Goal: Transaction & Acquisition: Purchase product/service

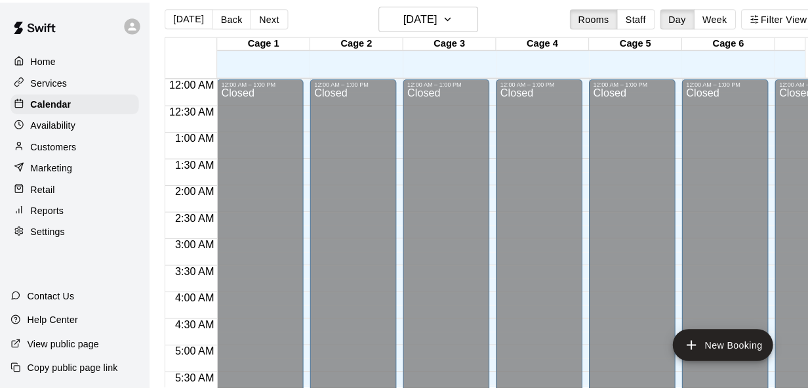
scroll to position [851, 0]
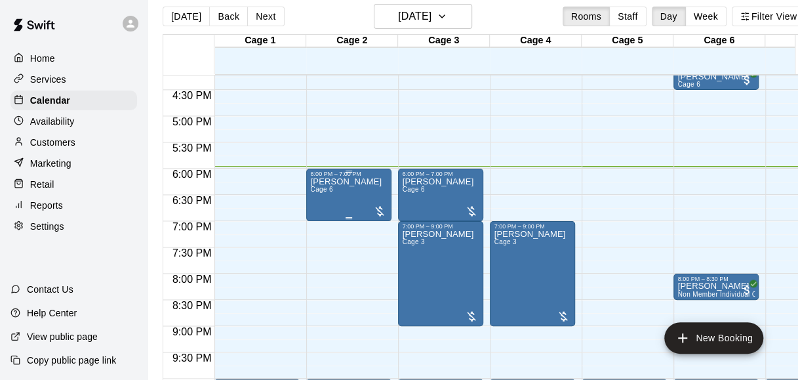
click at [347, 193] on div "[PERSON_NAME] Cage 6" at bounding box center [345, 367] width 71 height 380
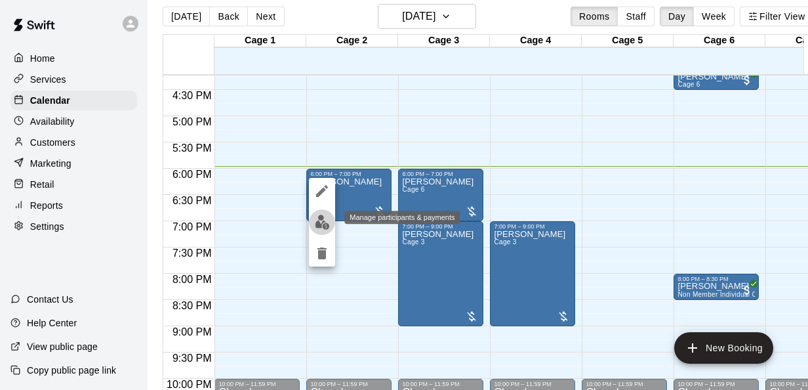
click at [320, 228] on img "edit" at bounding box center [322, 221] width 15 height 15
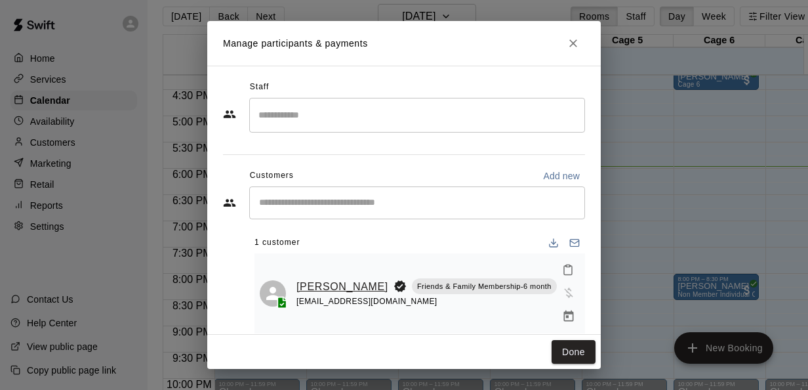
click at [325, 278] on link "[PERSON_NAME]" at bounding box center [342, 286] width 92 height 17
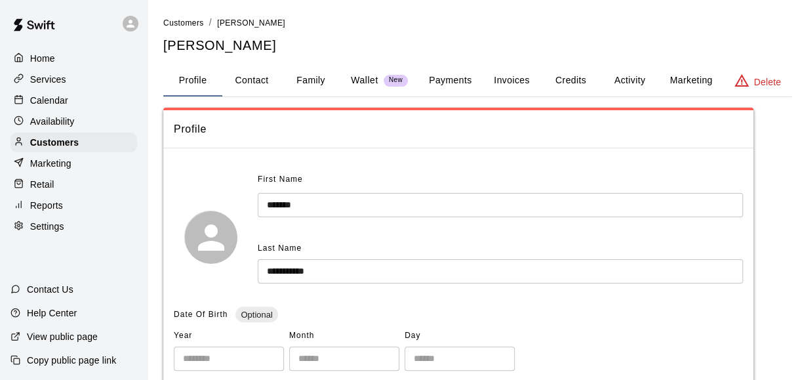
click at [439, 79] on button "Payments" at bounding box center [450, 80] width 64 height 31
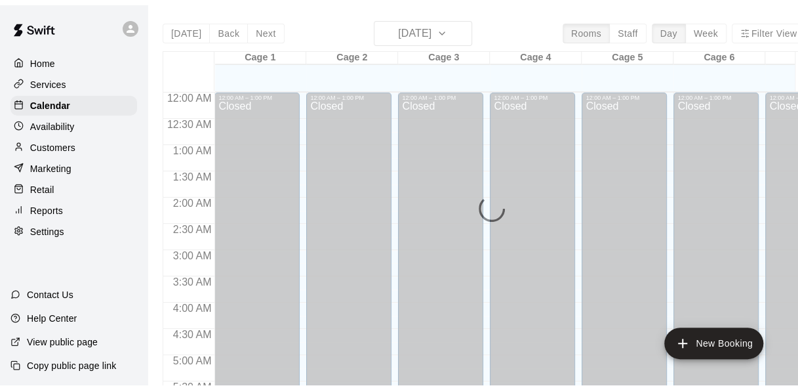
scroll to position [902, 0]
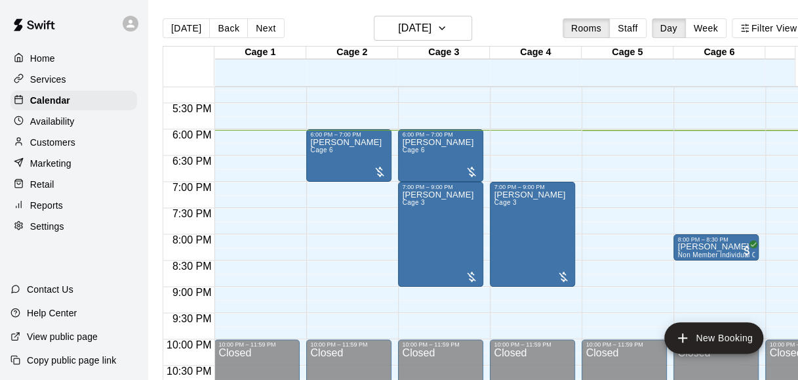
click at [294, 35] on div "[DATE] Back [DATE][DATE] Rooms Staff Day Week Filter View" at bounding box center [484, 31] width 643 height 30
click at [49, 191] on p "Retail" at bounding box center [42, 184] width 24 height 13
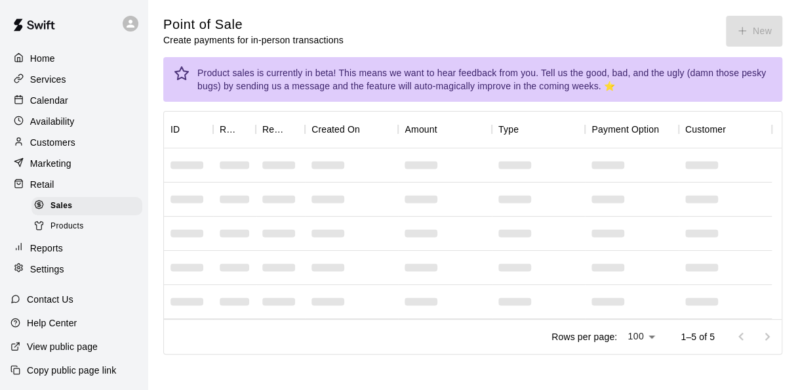
click at [72, 149] on p "Customers" at bounding box center [52, 142] width 45 height 13
click at [72, 145] on p "Customers" at bounding box center [52, 142] width 45 height 13
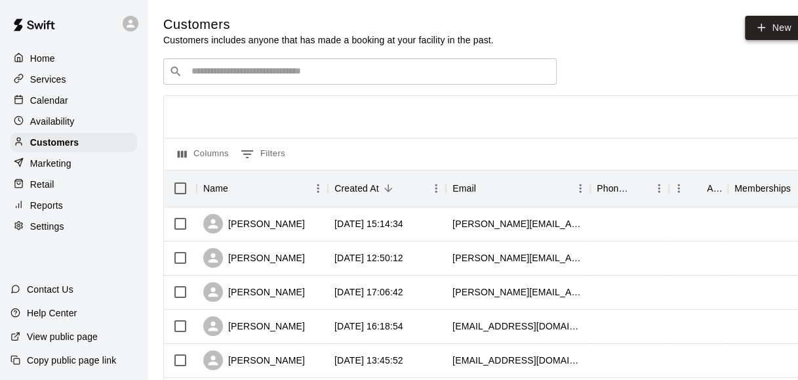
click at [767, 28] on icon at bounding box center [761, 28] width 12 height 12
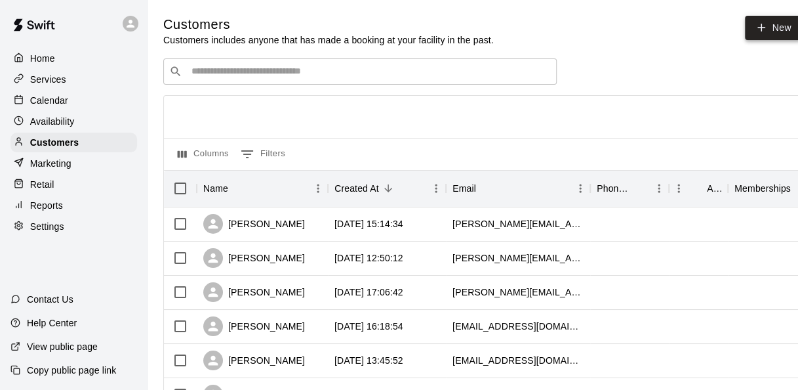
select select "**"
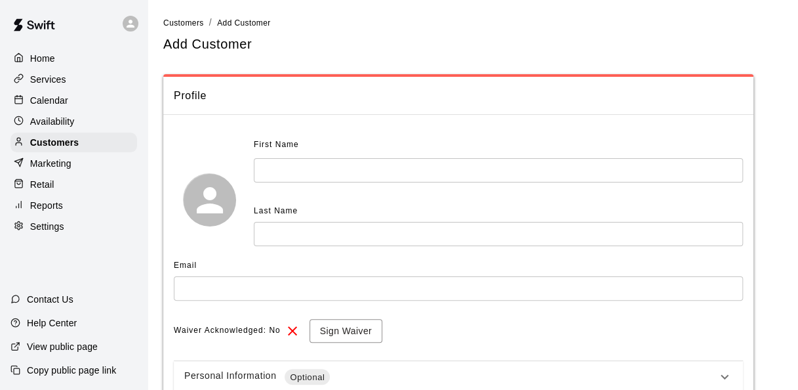
click at [336, 181] on input "text" at bounding box center [498, 170] width 489 height 24
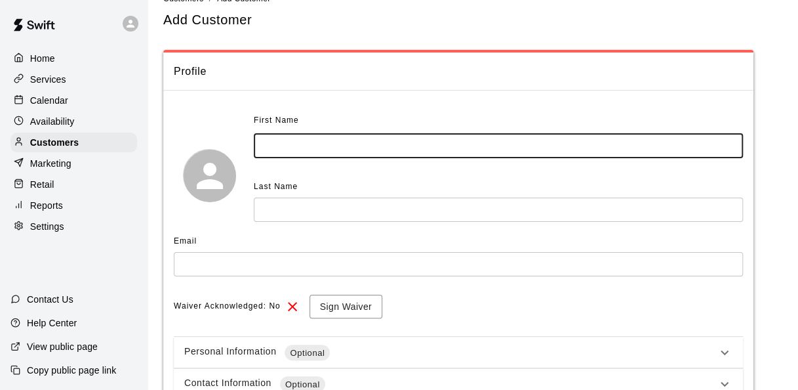
scroll to position [25, 0]
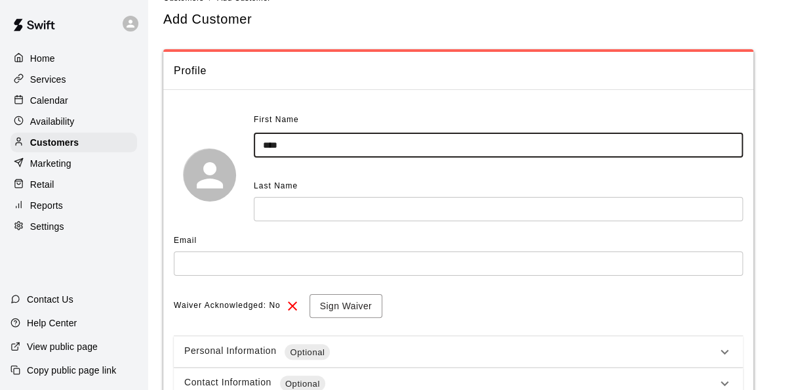
type input "****"
click at [346, 215] on input "text" at bounding box center [498, 209] width 489 height 24
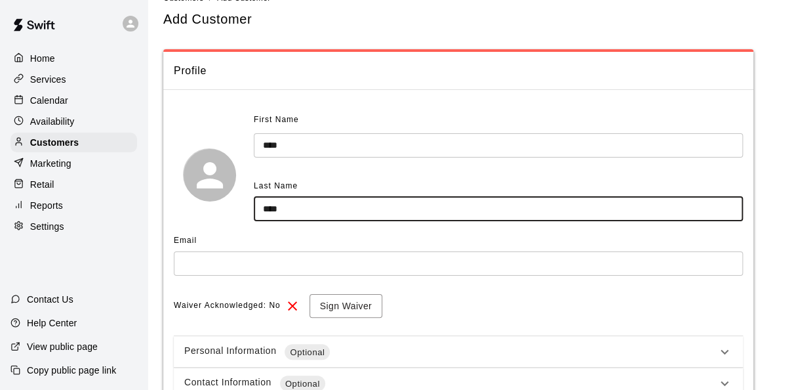
scroll to position [111, 0]
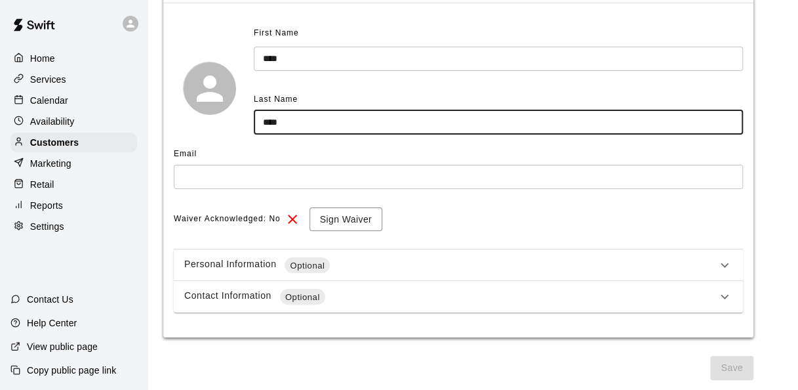
type input "****"
click at [415, 176] on input "text" at bounding box center [458, 177] width 569 height 24
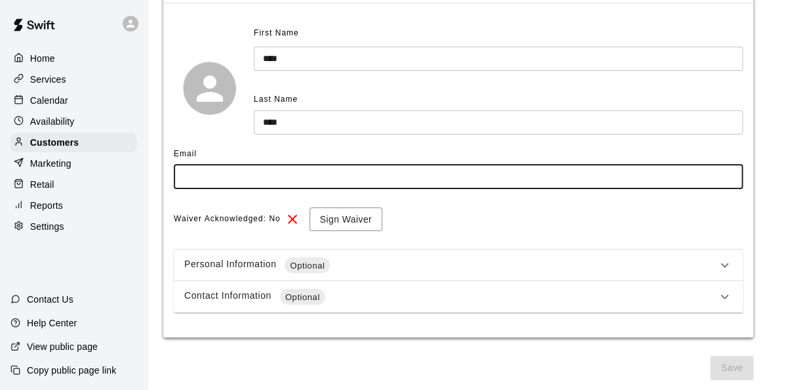
click at [525, 176] on input "text" at bounding box center [458, 177] width 569 height 24
type input "**********"
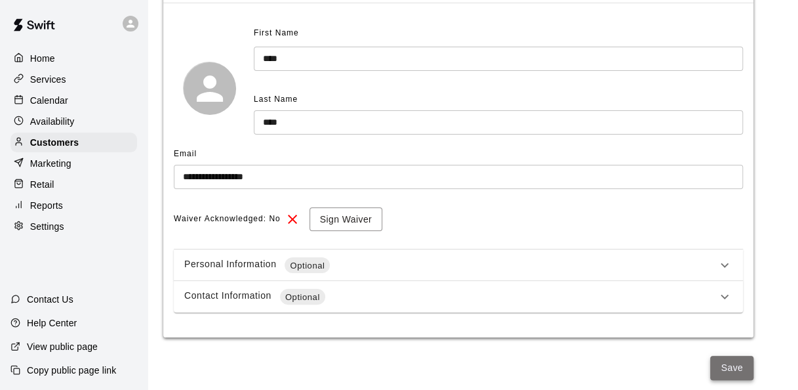
click at [749, 367] on button "Save" at bounding box center [731, 367] width 43 height 24
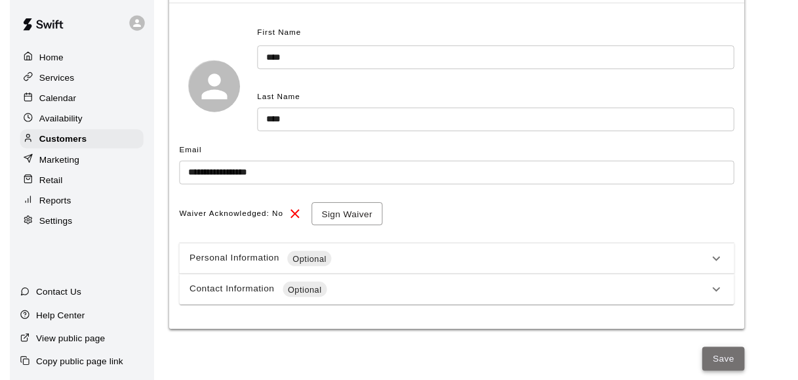
scroll to position [0, 0]
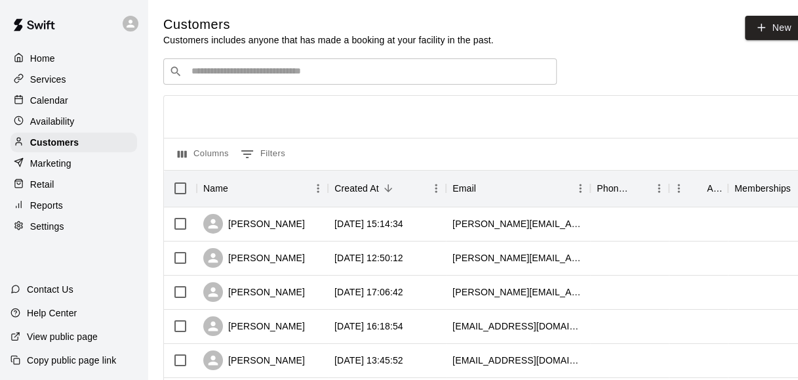
click at [233, 68] on input "Search customers by name or email" at bounding box center [369, 71] width 363 height 13
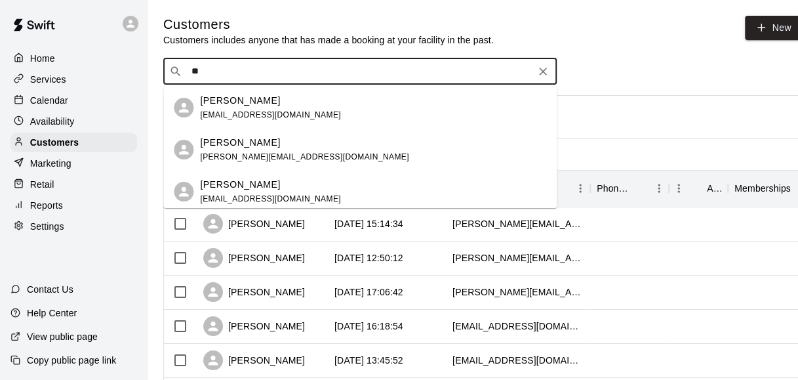
type input "*"
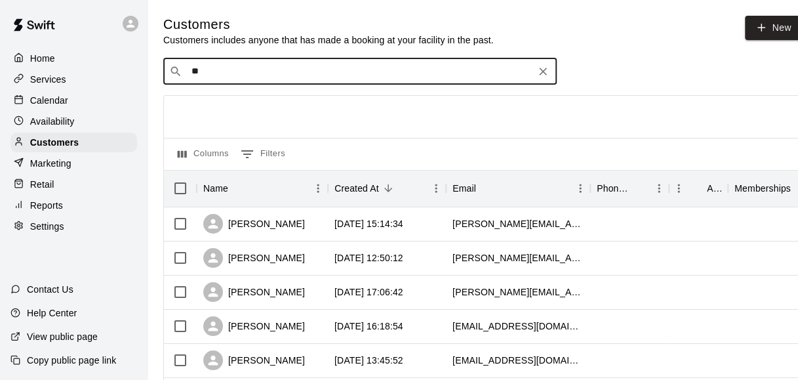
type input "***"
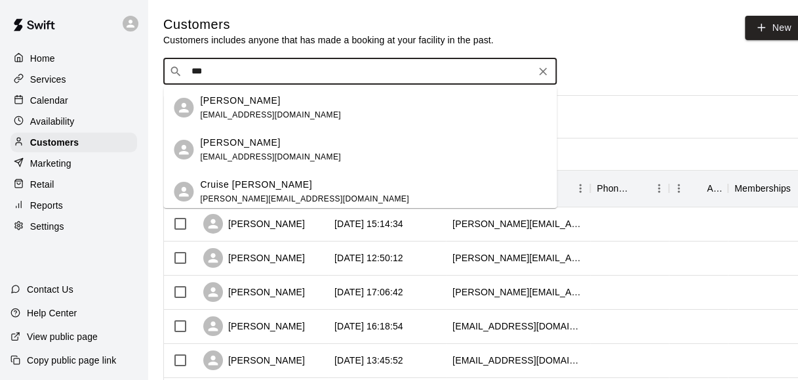
click at [316, 106] on div "[PERSON_NAME] [EMAIL_ADDRESS][DOMAIN_NAME]" at bounding box center [373, 108] width 346 height 28
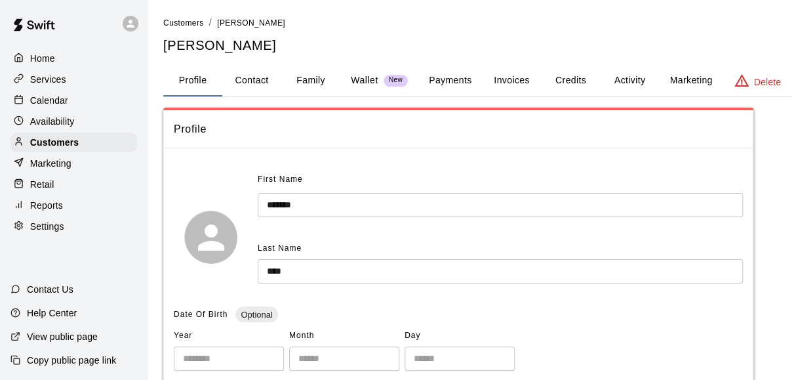
click at [461, 76] on button "Payments" at bounding box center [450, 80] width 64 height 31
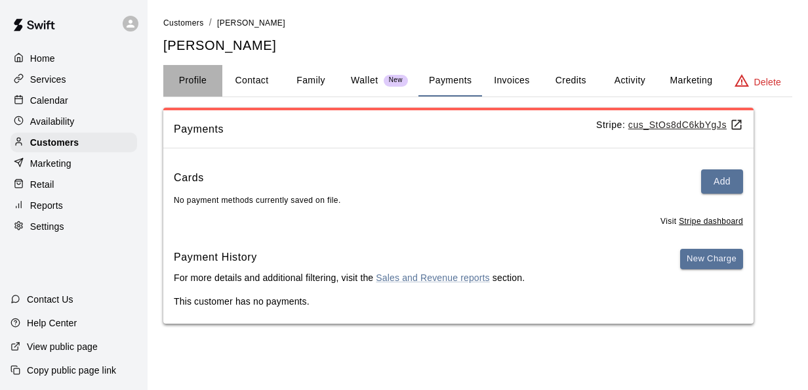
click at [199, 81] on button "Profile" at bounding box center [192, 80] width 59 height 31
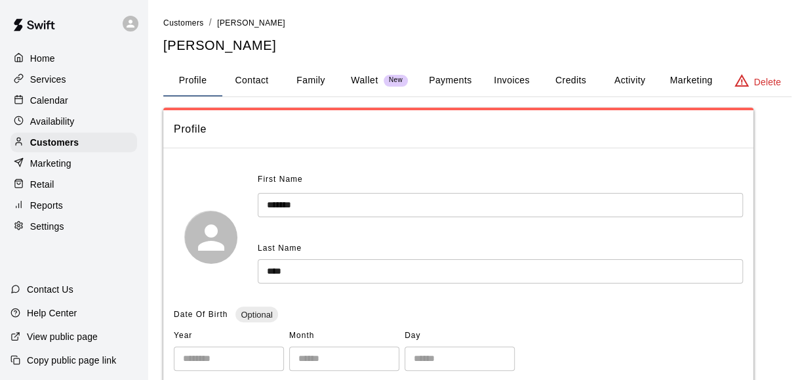
click at [254, 80] on button "Contact" at bounding box center [251, 80] width 59 height 31
select select "**"
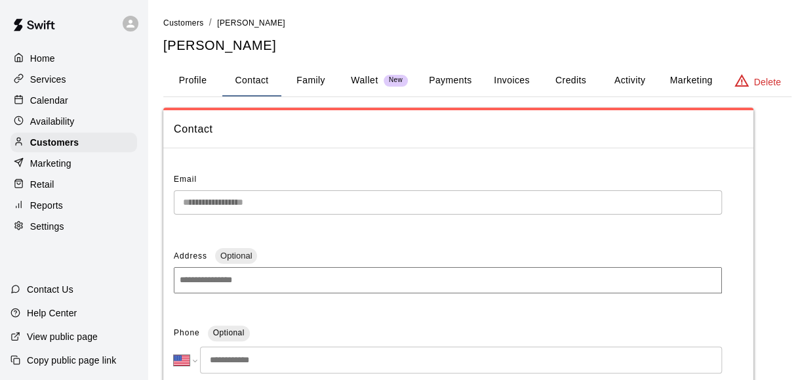
click at [447, 81] on button "Payments" at bounding box center [450, 80] width 64 height 31
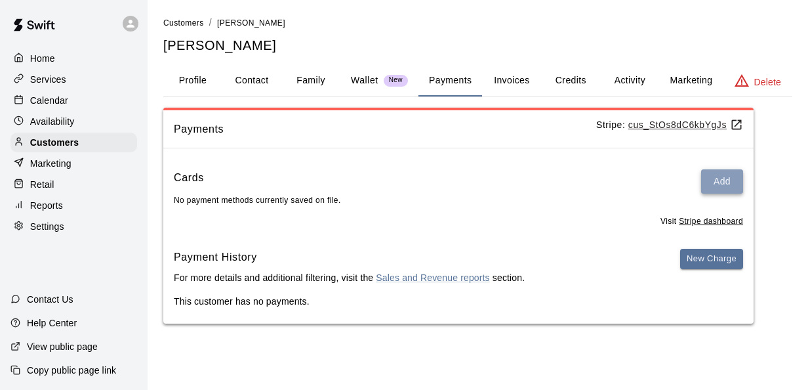
click at [726, 190] on button "Add" at bounding box center [722, 181] width 42 height 24
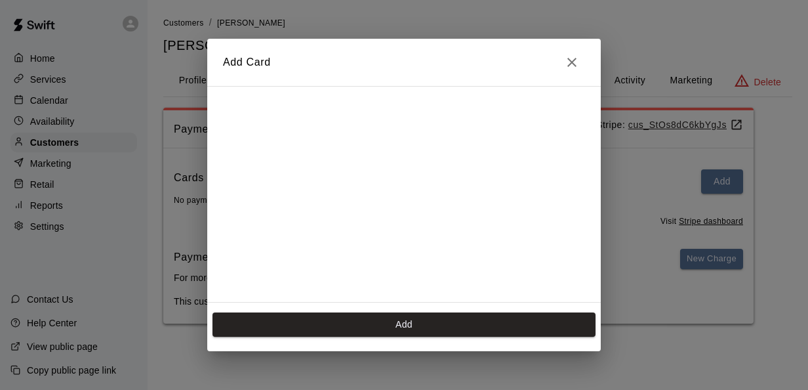
scroll to position [182, 0]
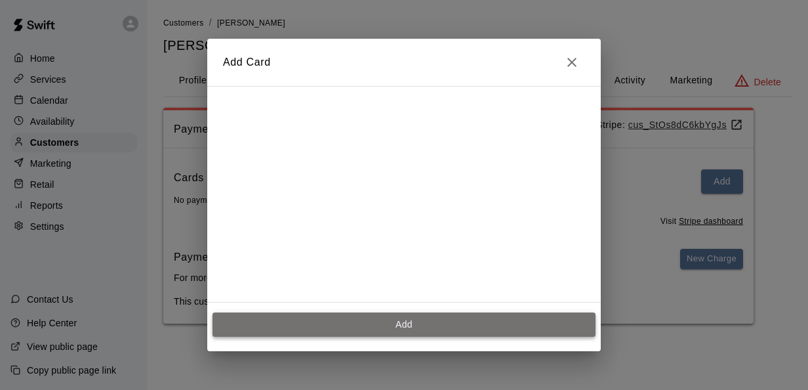
click at [470, 324] on button "Add" at bounding box center [403, 324] width 383 height 24
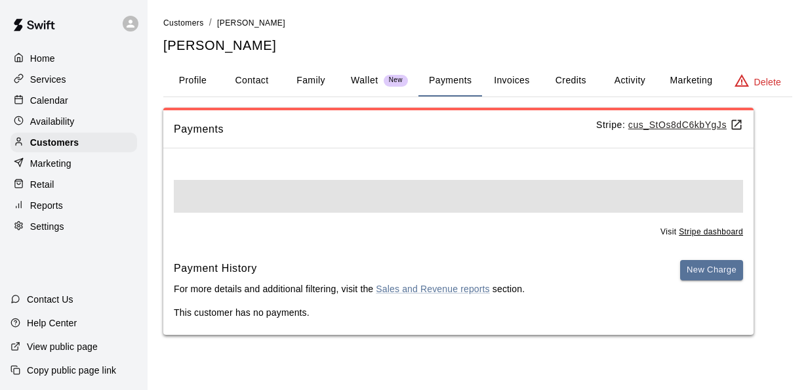
scroll to position [0, 0]
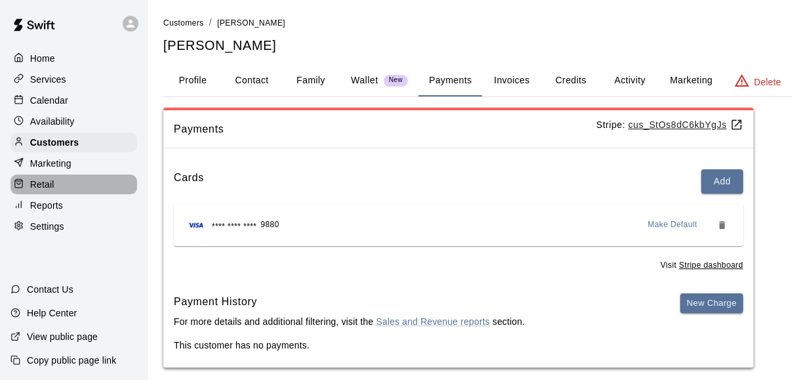
click at [81, 194] on div "Retail" at bounding box center [73, 184] width 127 height 20
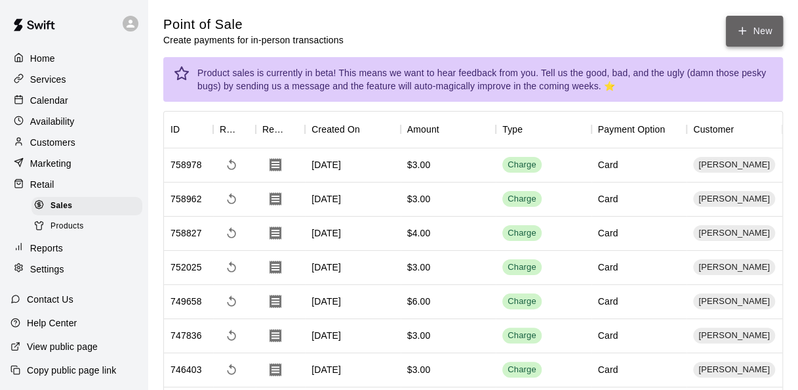
click at [767, 31] on button "New" at bounding box center [754, 31] width 56 height 31
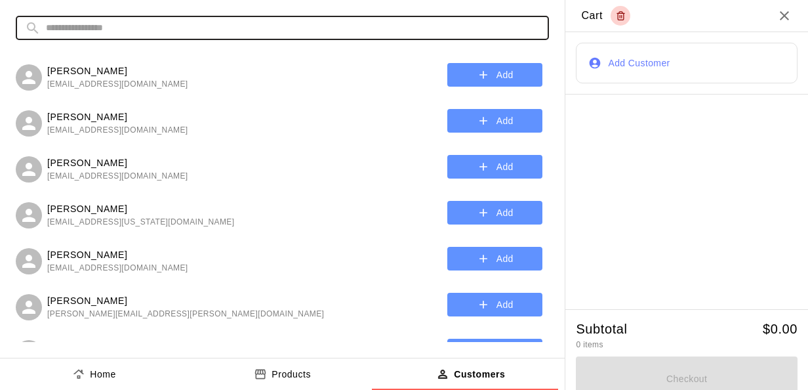
click at [287, 29] on input "text" at bounding box center [293, 28] width 494 height 24
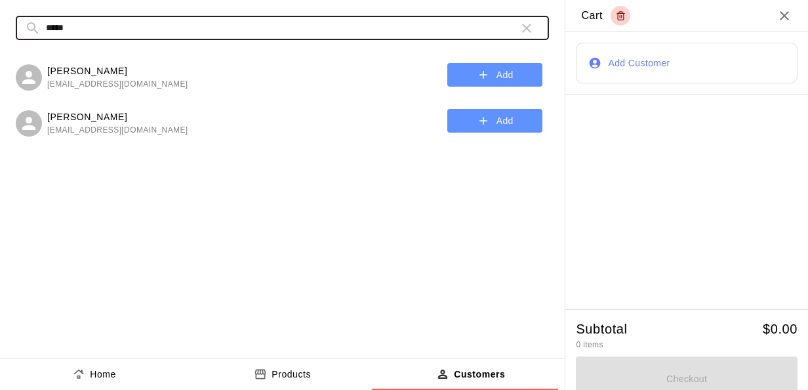
type input "*****"
click at [480, 127] on icon "button" at bounding box center [483, 120] width 13 height 13
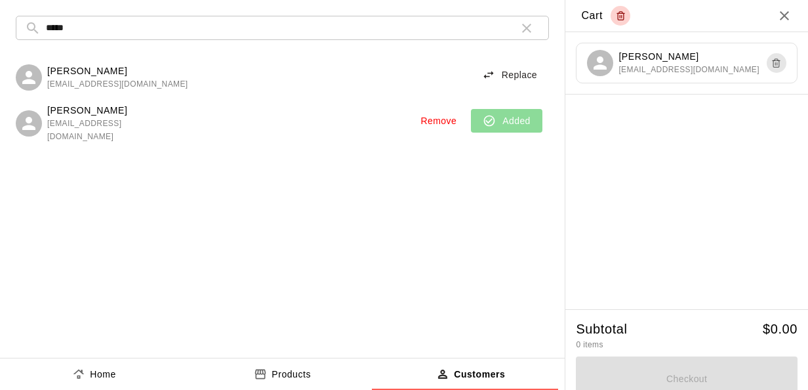
click at [257, 374] on icon "product sales tabs" at bounding box center [260, 374] width 11 height 10
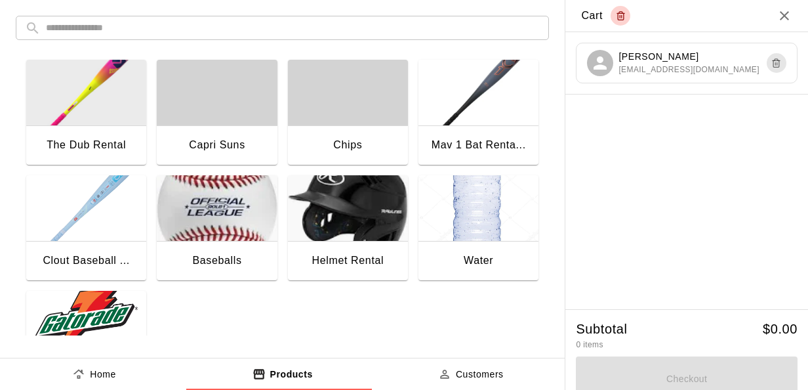
click at [92, 298] on img "button" at bounding box center [86, 324] width 120 height 66
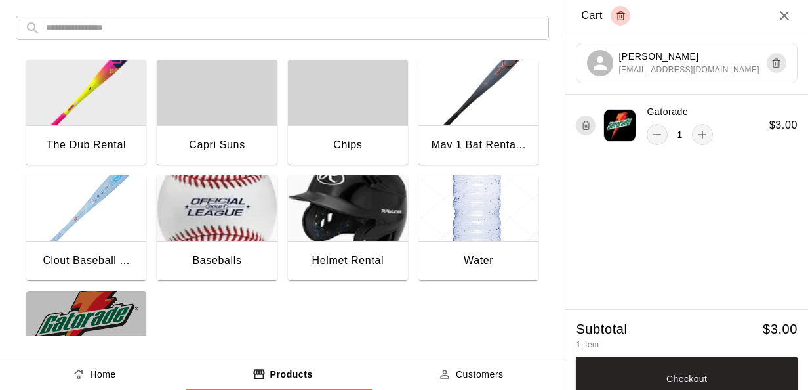
click at [92, 298] on img "button" at bounding box center [86, 324] width 120 height 66
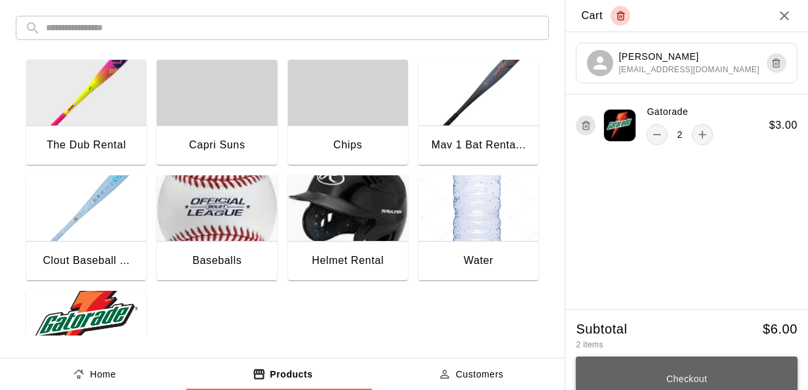
click at [711, 378] on button "Checkout" at bounding box center [687, 378] width 222 height 45
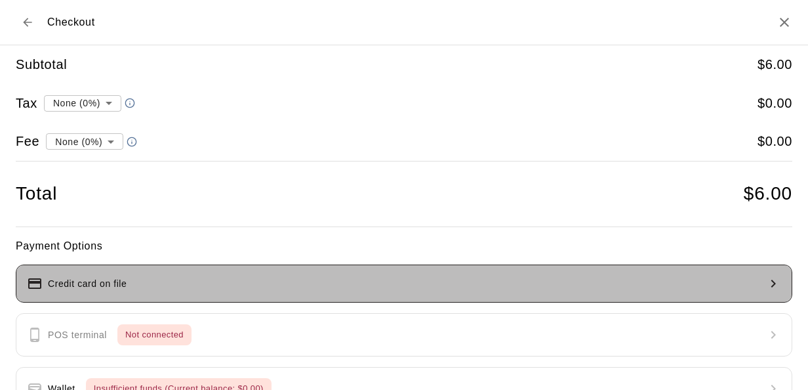
click at [547, 283] on button "Credit card on file" at bounding box center [404, 283] width 776 height 38
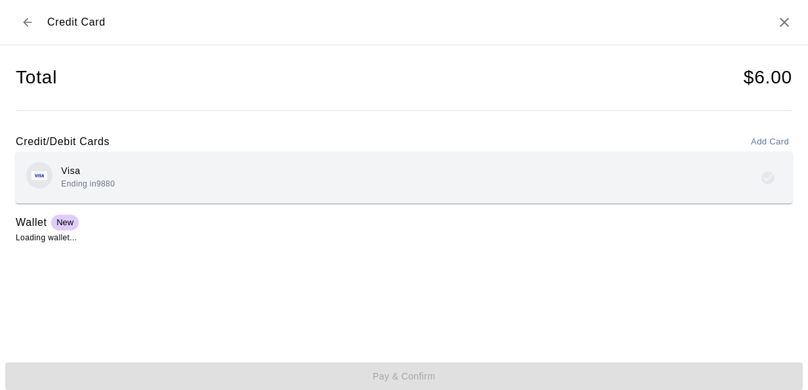
click at [392, 176] on div "Visa Ending in 9880" at bounding box center [403, 177] width 755 height 31
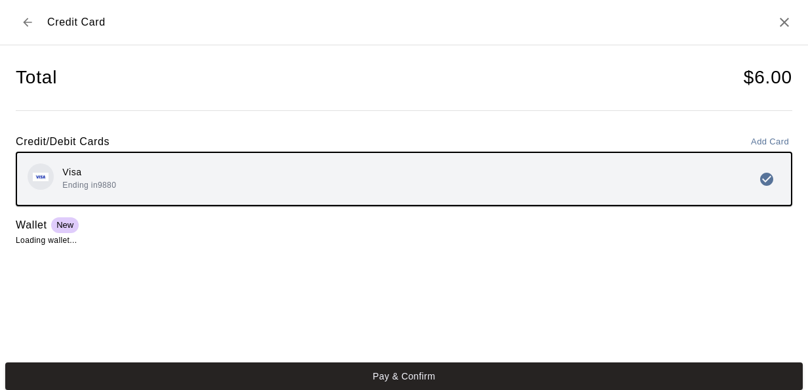
scroll to position [5, 0]
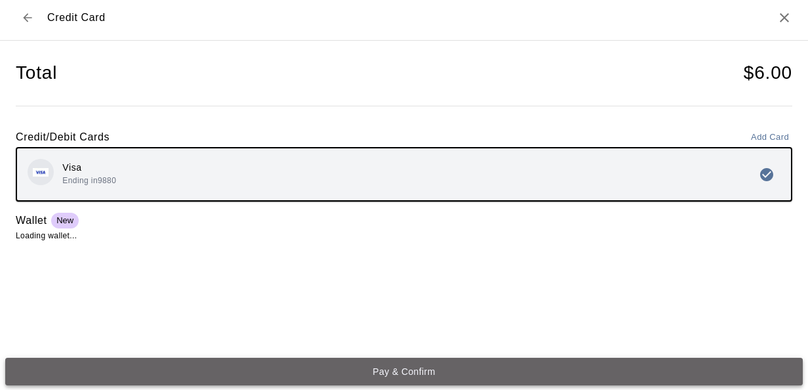
click at [501, 362] on button "Pay & Confirm" at bounding box center [403, 371] width 797 height 28
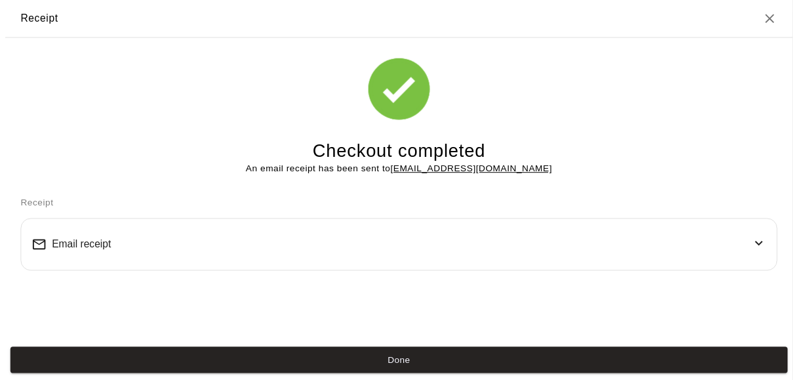
scroll to position [0, 0]
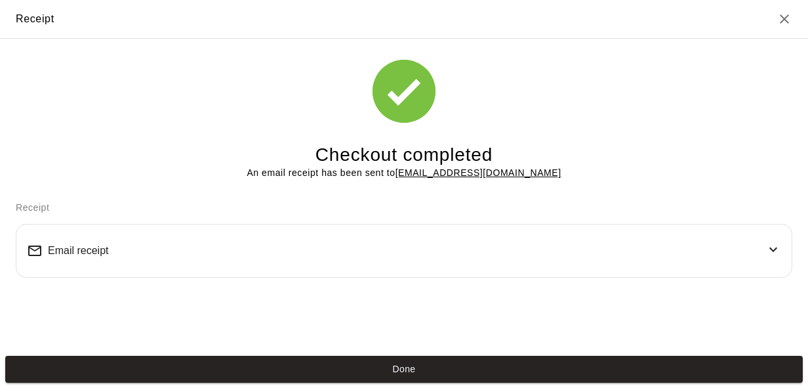
click at [420, 367] on button "Done" at bounding box center [403, 369] width 797 height 28
click at [62, 101] on div "Checkout completed An email receipt has been sent to [EMAIL_ADDRESS][DOMAIN_NAM…" at bounding box center [404, 110] width 776 height 142
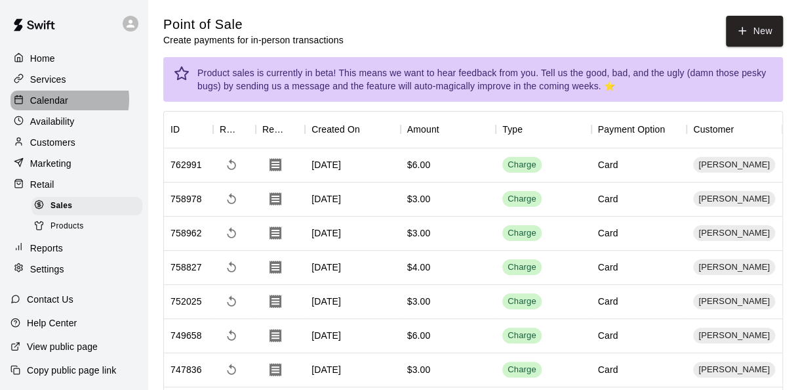
click at [62, 101] on p "Calendar" at bounding box center [49, 100] width 38 height 13
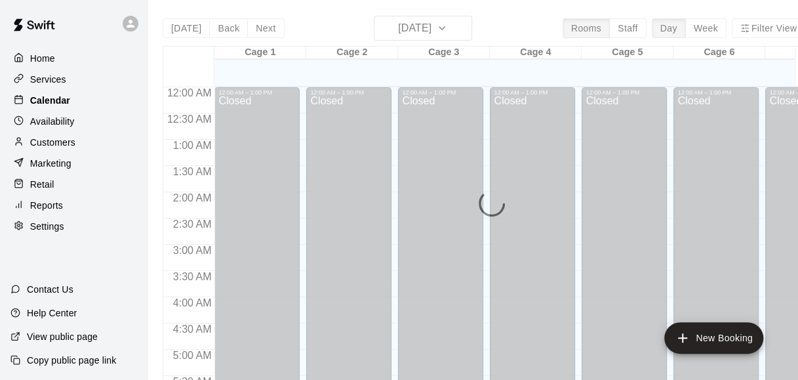
scroll to position [902, 0]
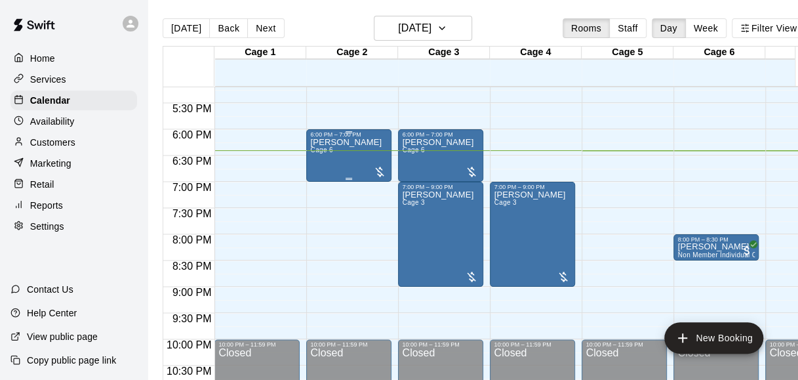
click at [382, 168] on div at bounding box center [379, 171] width 13 height 13
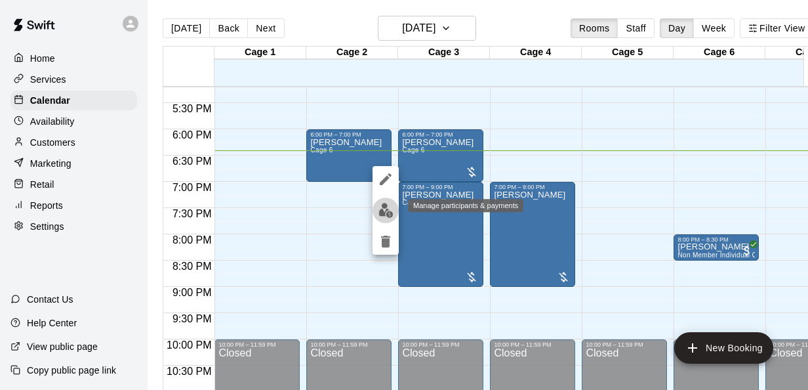
click at [379, 209] on img "edit" at bounding box center [385, 210] width 15 height 15
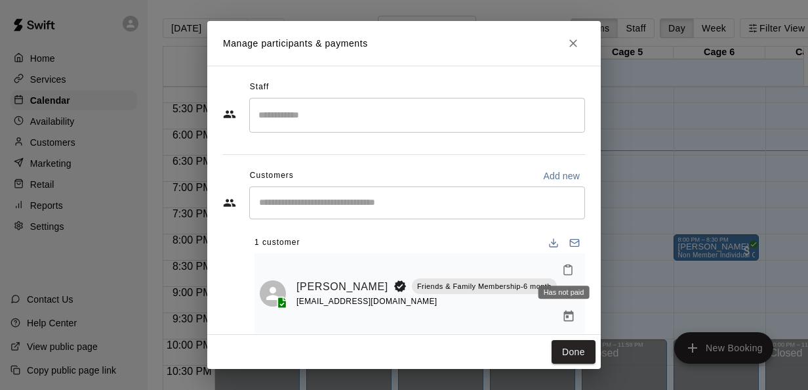
click at [561, 286] on span "Has not paid" at bounding box center [569, 291] width 24 height 11
click at [332, 278] on link "[PERSON_NAME]" at bounding box center [342, 286] width 92 height 17
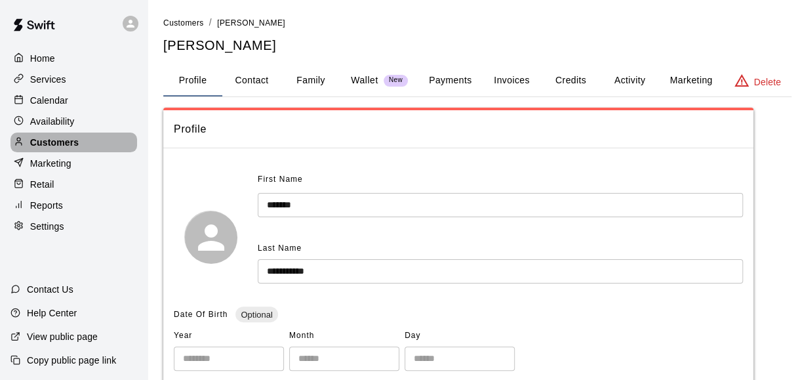
click at [62, 146] on p "Customers" at bounding box center [54, 142] width 49 height 13
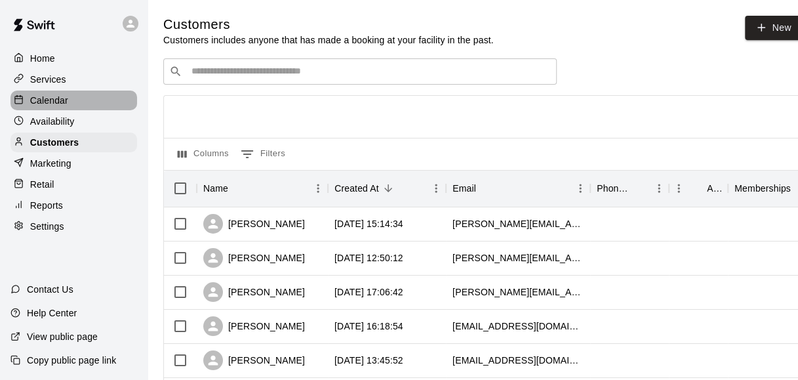
click at [66, 102] on p "Calendar" at bounding box center [49, 100] width 38 height 13
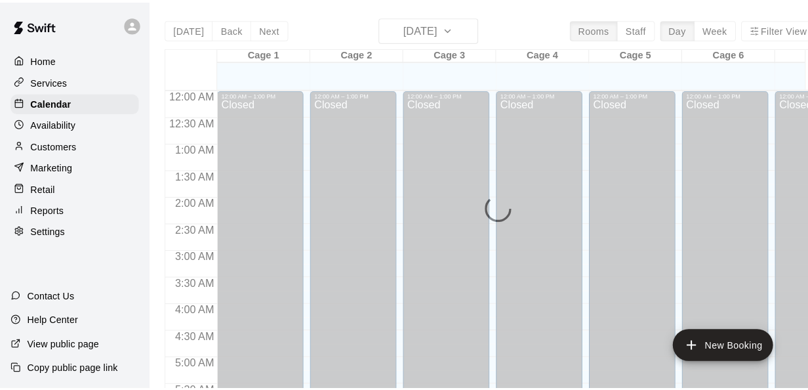
scroll to position [902, 0]
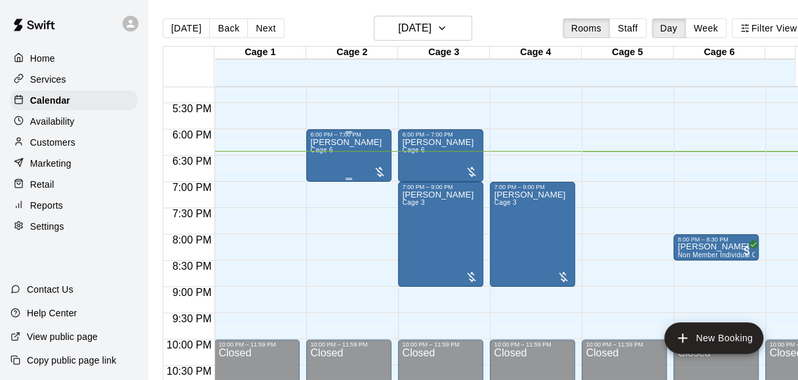
click at [378, 171] on div at bounding box center [379, 171] width 13 height 13
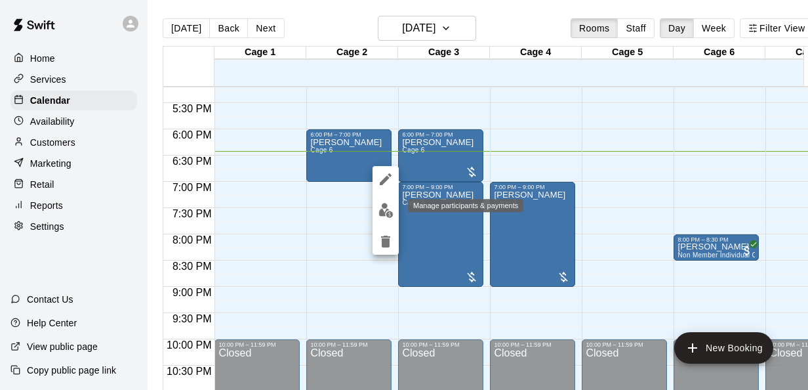
click at [390, 214] on img "edit" at bounding box center [385, 210] width 15 height 15
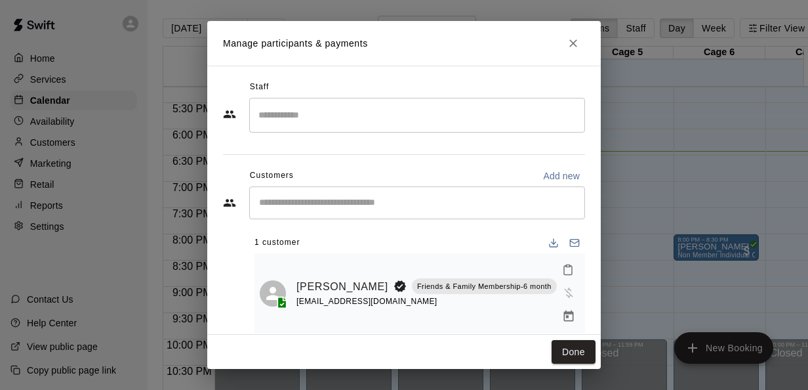
click at [560, 256] on div "[PERSON_NAME] Friends & Family Membership-6 month [EMAIL_ADDRESS][DOMAIN_NAME]" at bounding box center [419, 293] width 331 height 80
click at [560, 286] on span "Has not paid" at bounding box center [569, 291] width 24 height 11
click at [569, 344] on button "Done" at bounding box center [574, 352] width 44 height 24
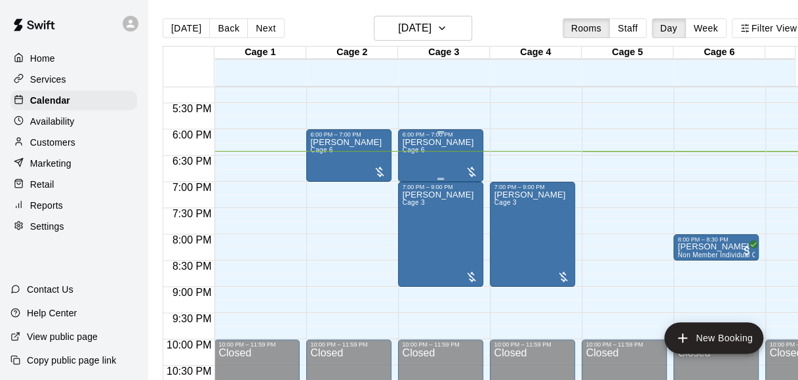
click at [475, 170] on div at bounding box center [471, 171] width 13 height 13
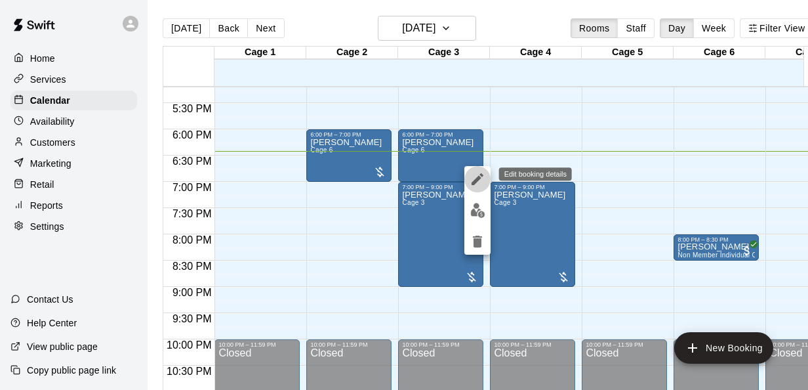
click at [477, 179] on icon "edit" at bounding box center [478, 179] width 12 height 12
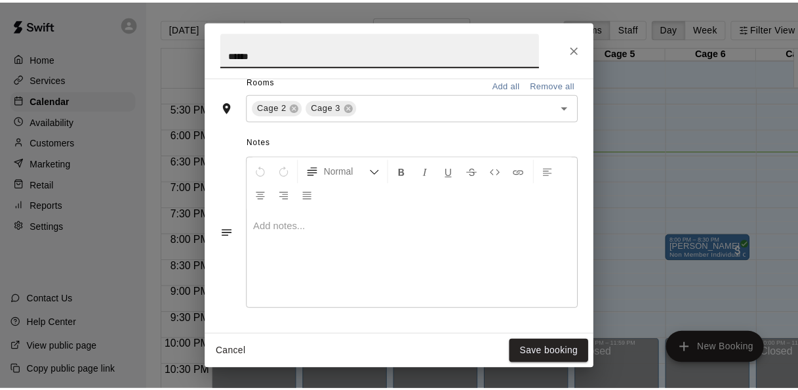
scroll to position [321, 0]
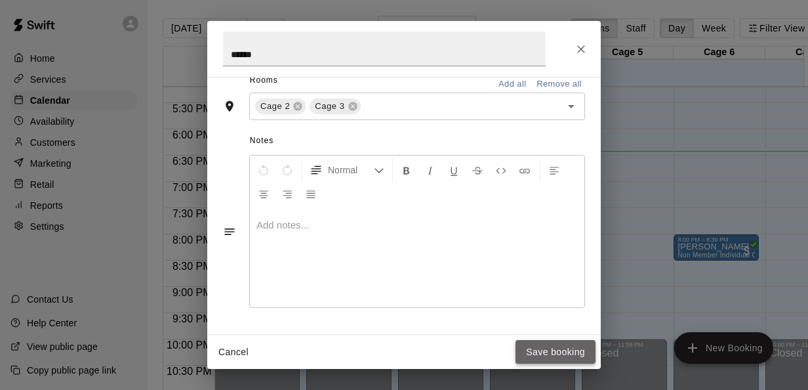
click at [547, 351] on button "Save booking" at bounding box center [555, 352] width 80 height 24
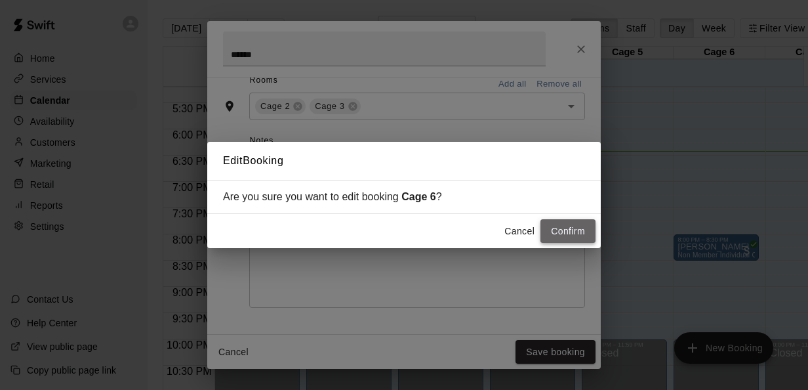
click at [560, 224] on button "Confirm" at bounding box center [567, 231] width 55 height 24
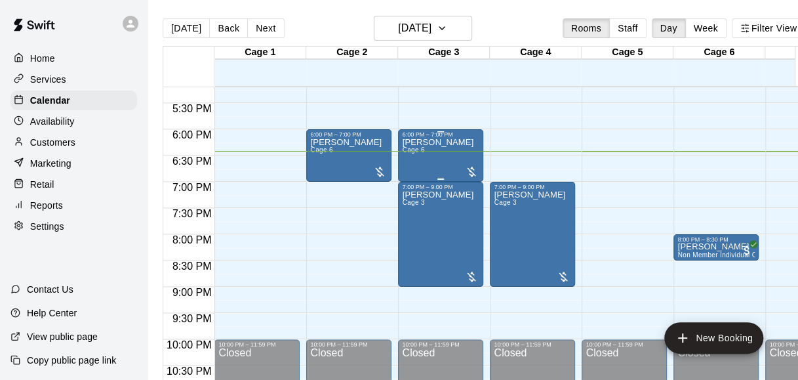
click at [472, 169] on div at bounding box center [471, 171] width 13 height 13
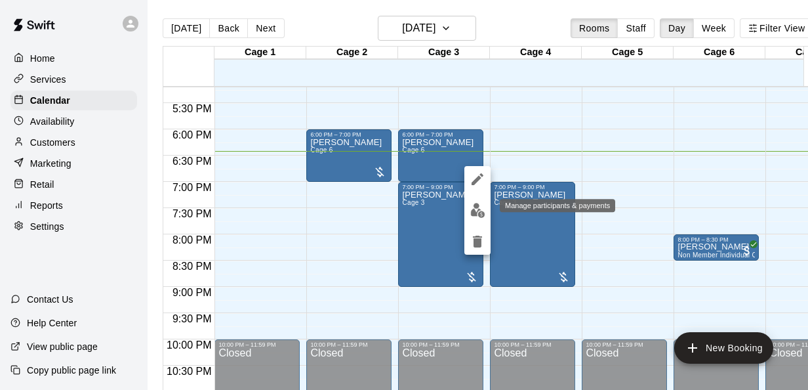
click at [472, 214] on img "edit" at bounding box center [477, 210] width 15 height 15
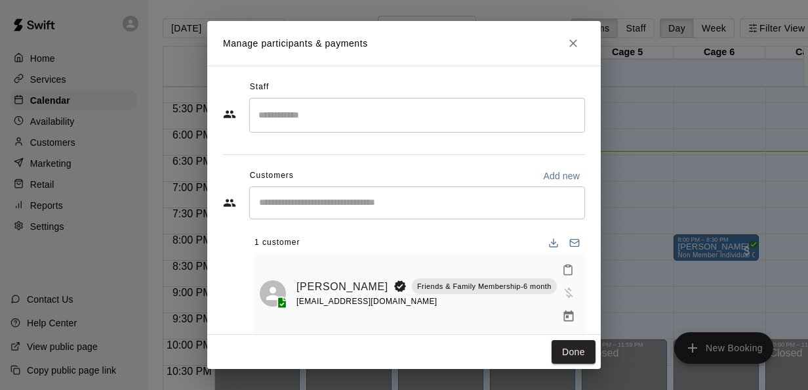
click at [527, 211] on div "​" at bounding box center [417, 202] width 336 height 33
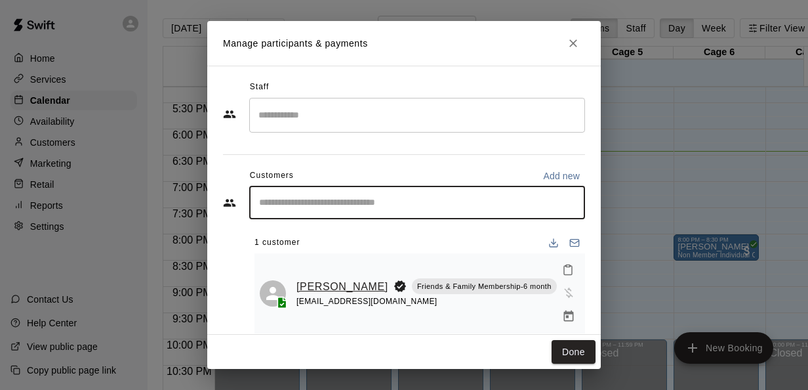
click at [333, 278] on link "[PERSON_NAME]" at bounding box center [342, 286] width 92 height 17
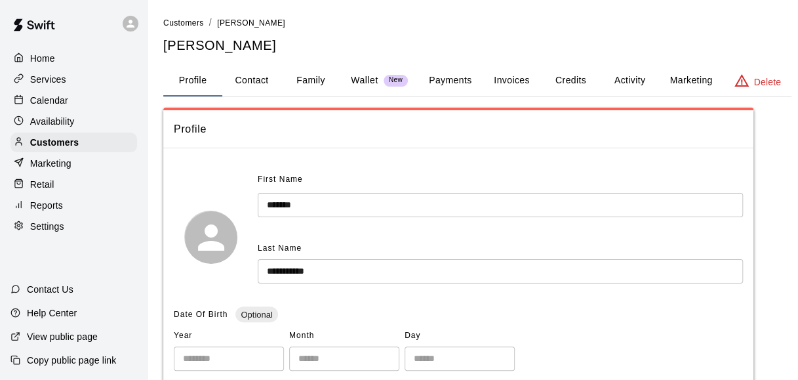
click at [64, 193] on div "Retail" at bounding box center [73, 184] width 127 height 20
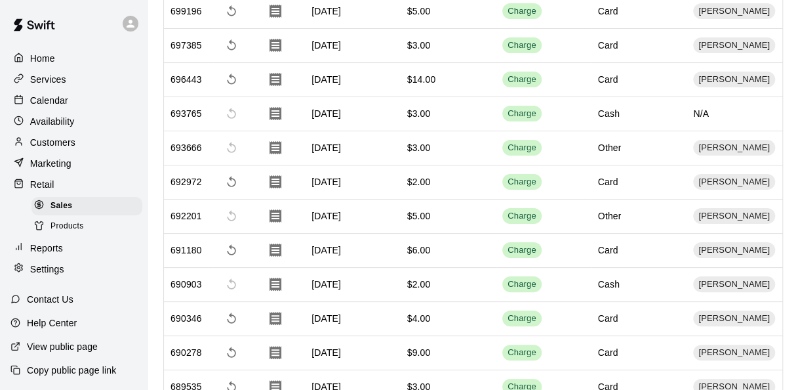
scroll to position [2400, 0]
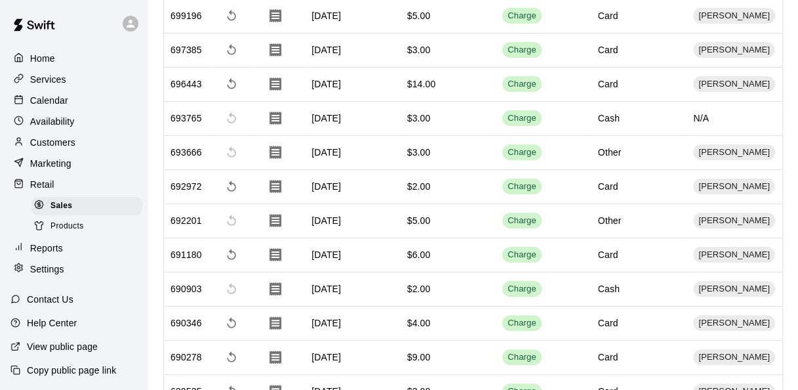
click at [59, 100] on p "Calendar" at bounding box center [49, 100] width 38 height 13
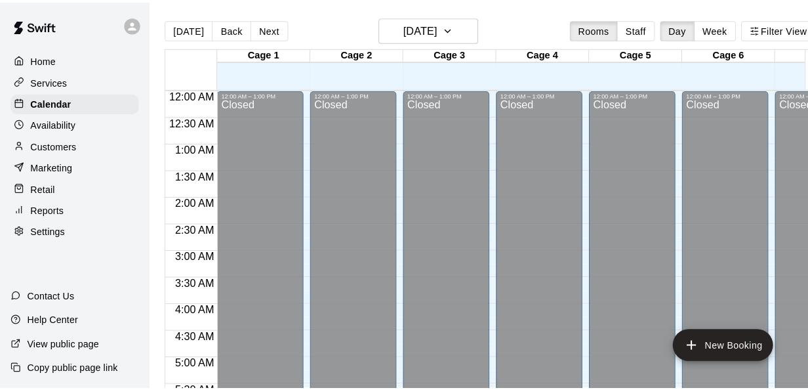
scroll to position [902, 0]
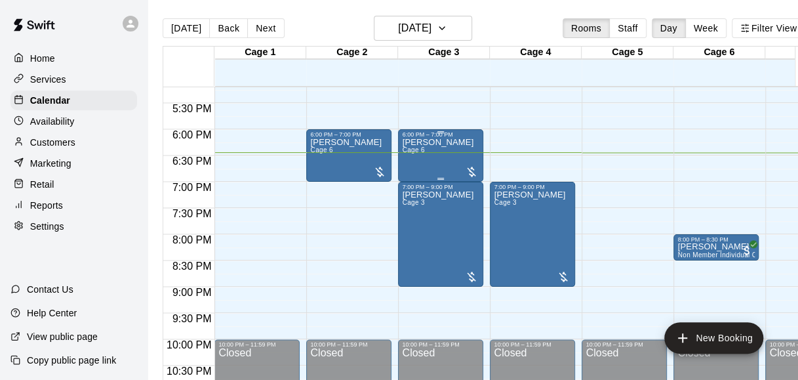
click at [469, 166] on div at bounding box center [471, 171] width 13 height 13
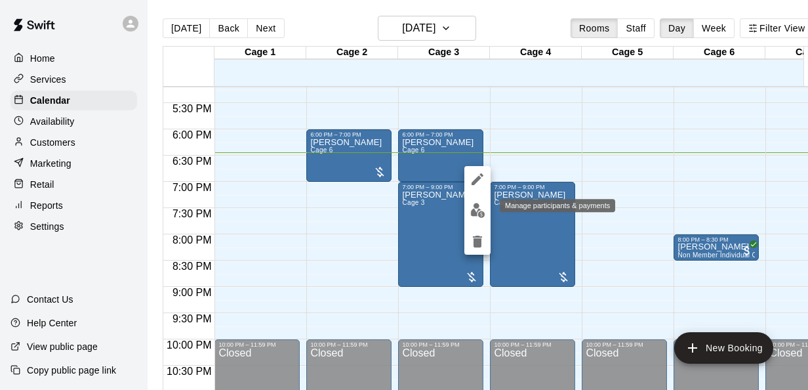
click at [480, 212] on img "edit" at bounding box center [477, 210] width 15 height 15
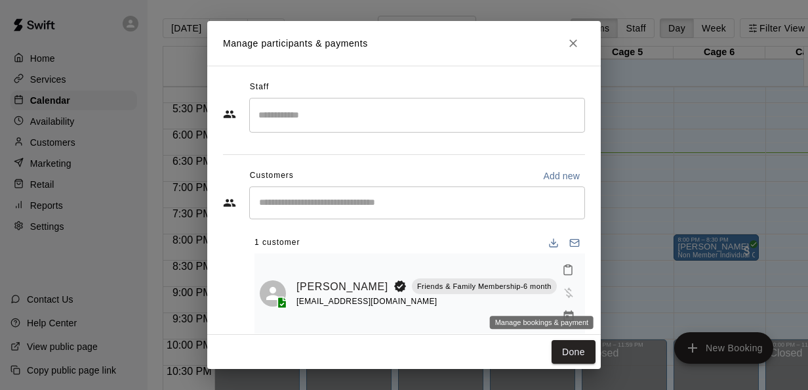
click at [562, 310] on icon "Manage bookings & payment" at bounding box center [568, 316] width 13 height 13
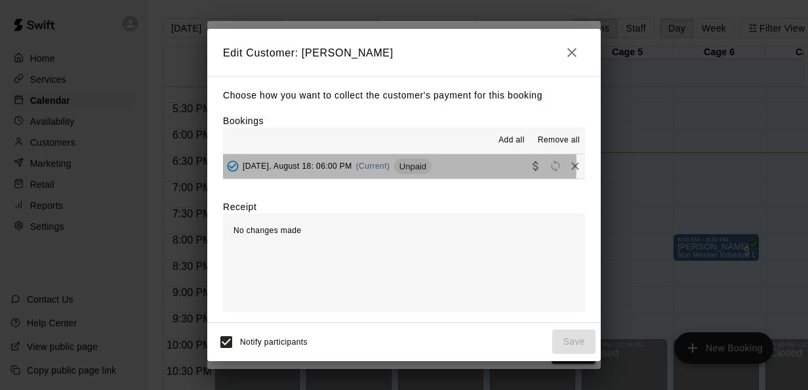
click at [366, 165] on span "(Current)" at bounding box center [373, 165] width 34 height 9
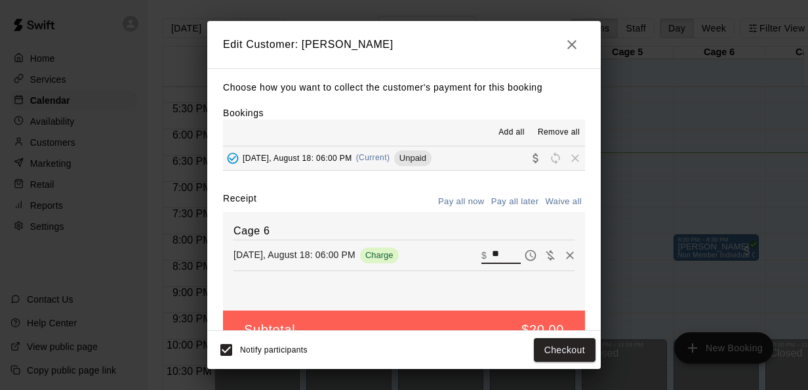
click at [492, 256] on input "**" at bounding box center [506, 254] width 29 height 17
type input "*"
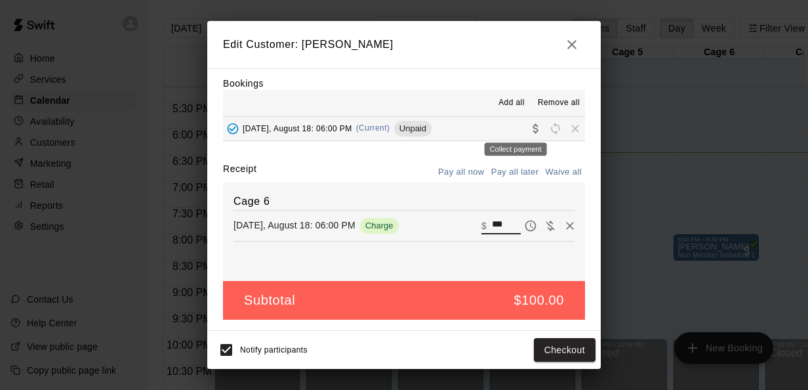
type input "***"
click at [529, 131] on icon "Collect payment" at bounding box center [535, 128] width 13 height 13
click at [555, 351] on button "Checkout" at bounding box center [565, 350] width 62 height 24
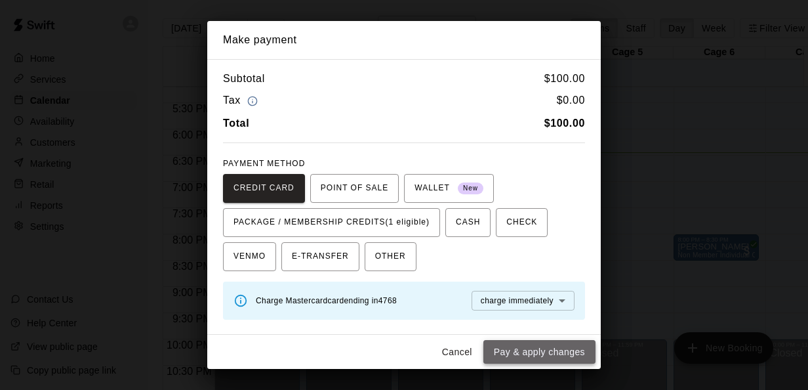
click at [563, 346] on button "Pay & apply changes" at bounding box center [539, 352] width 112 height 24
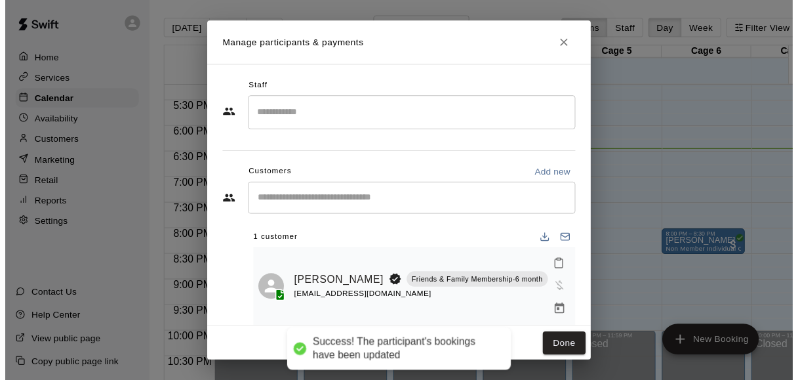
scroll to position [0, 0]
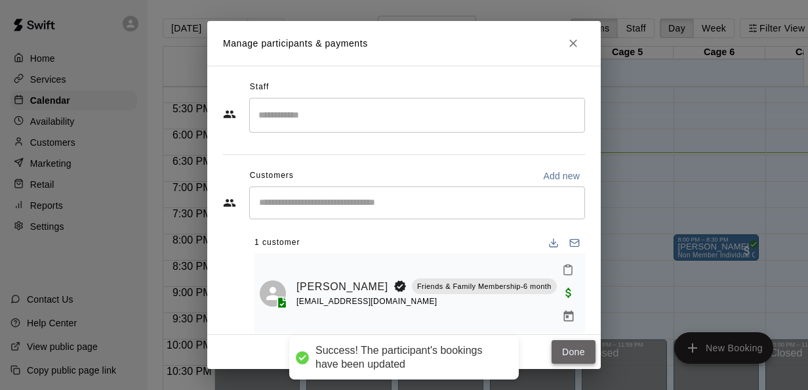
click at [564, 348] on button "Done" at bounding box center [574, 352] width 44 height 24
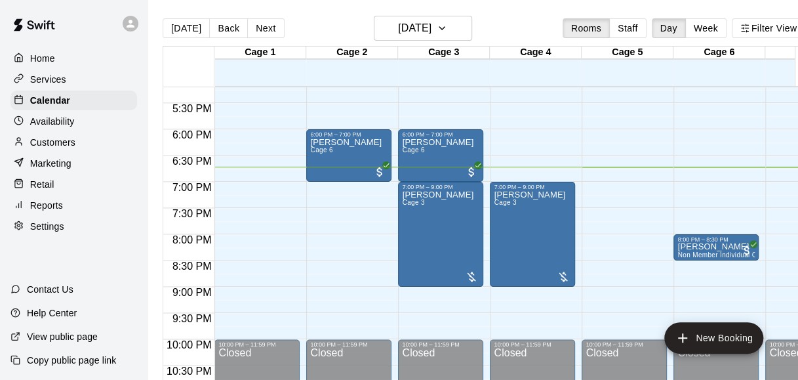
click at [517, 13] on main "[DATE] Back [DATE][DATE] Rooms Staff Day Week Filter View Cage 1 18 Mon Cage 2 …" at bounding box center [484, 200] width 673 height 401
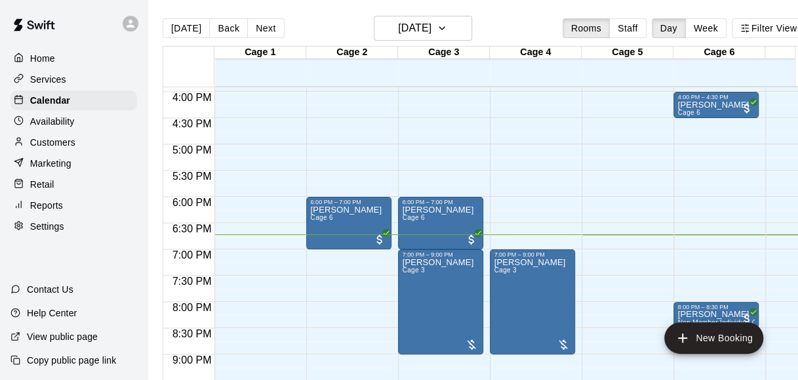
click at [510, 26] on div "[DATE] Back [DATE][DATE] Rooms Staff Day Week Filter View" at bounding box center [484, 31] width 643 height 30
click at [519, 9] on main "[DATE] Back [DATE][DATE] Rooms Staff Day Week Filter View Cage 1 18 Mon Cage 2 …" at bounding box center [484, 200] width 673 height 401
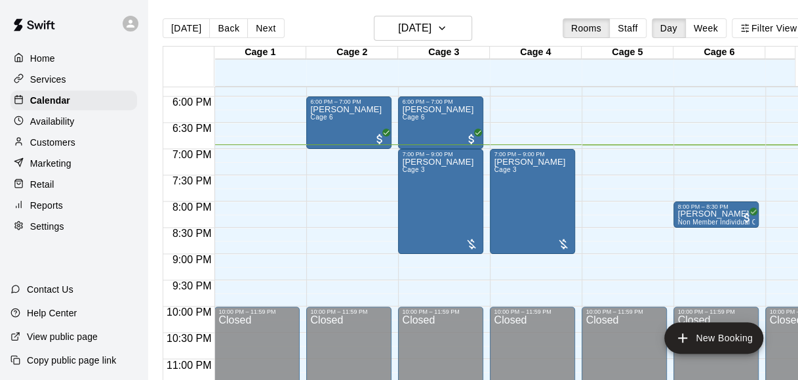
scroll to position [952, 0]
